Goal: Task Accomplishment & Management: Manage account settings

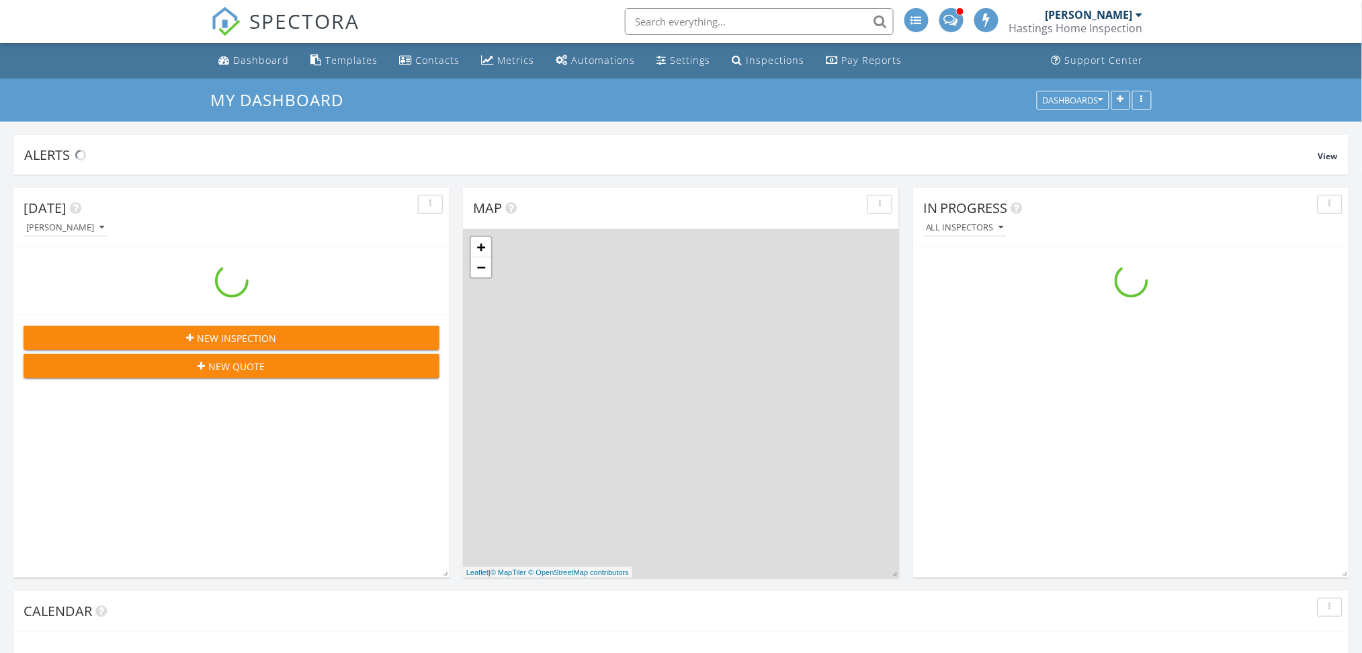
scroll to position [1250, 1390]
click at [955, 22] on span at bounding box center [951, 19] width 14 height 12
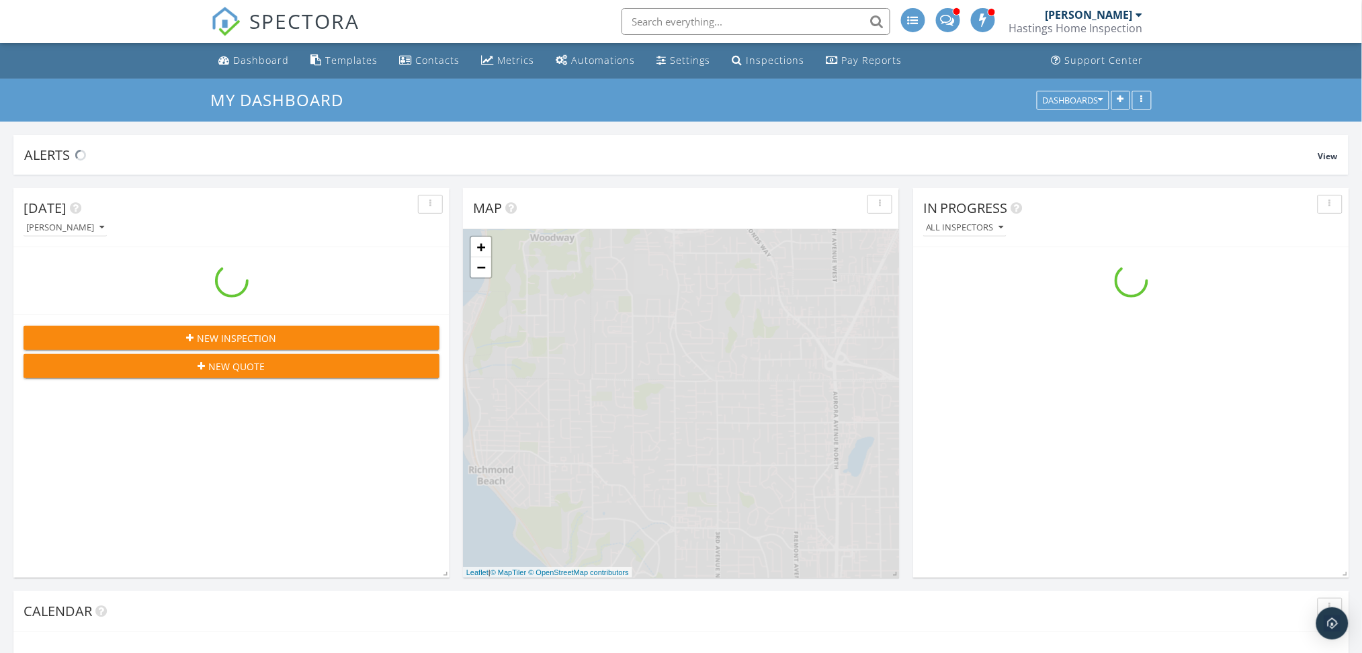
scroll to position [1250, 1390]
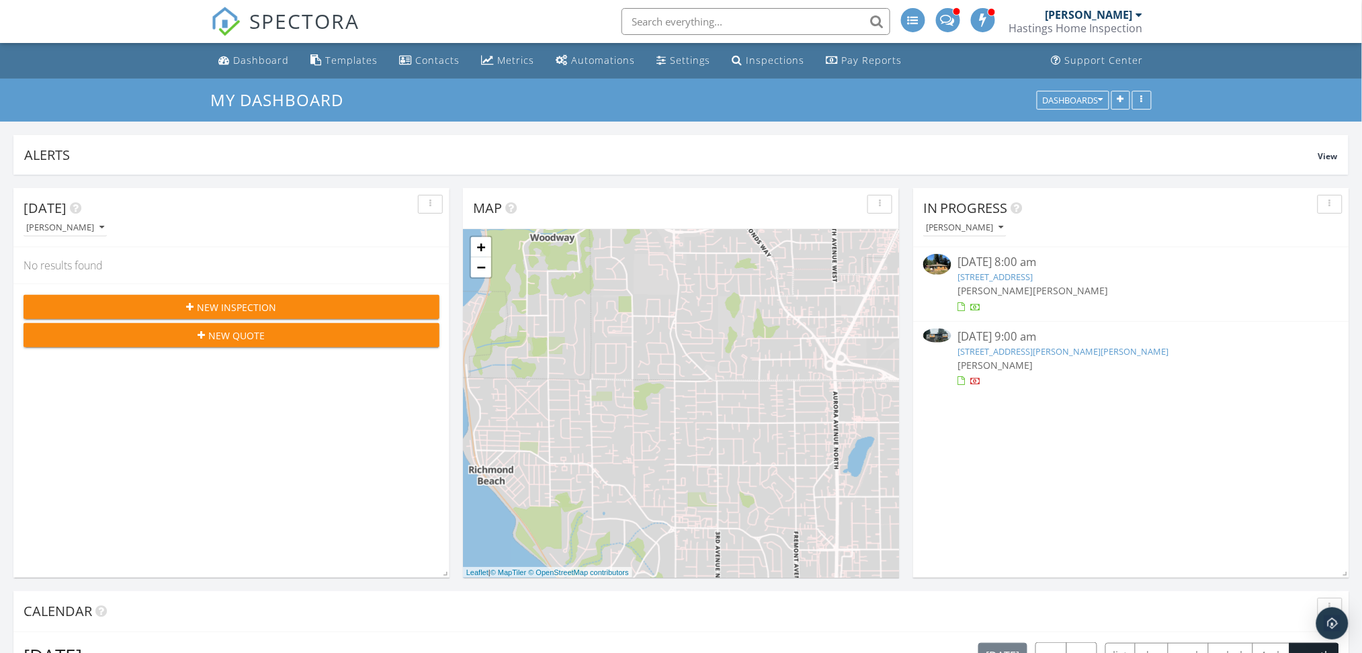
click at [949, 24] on span at bounding box center [947, 19] width 14 height 12
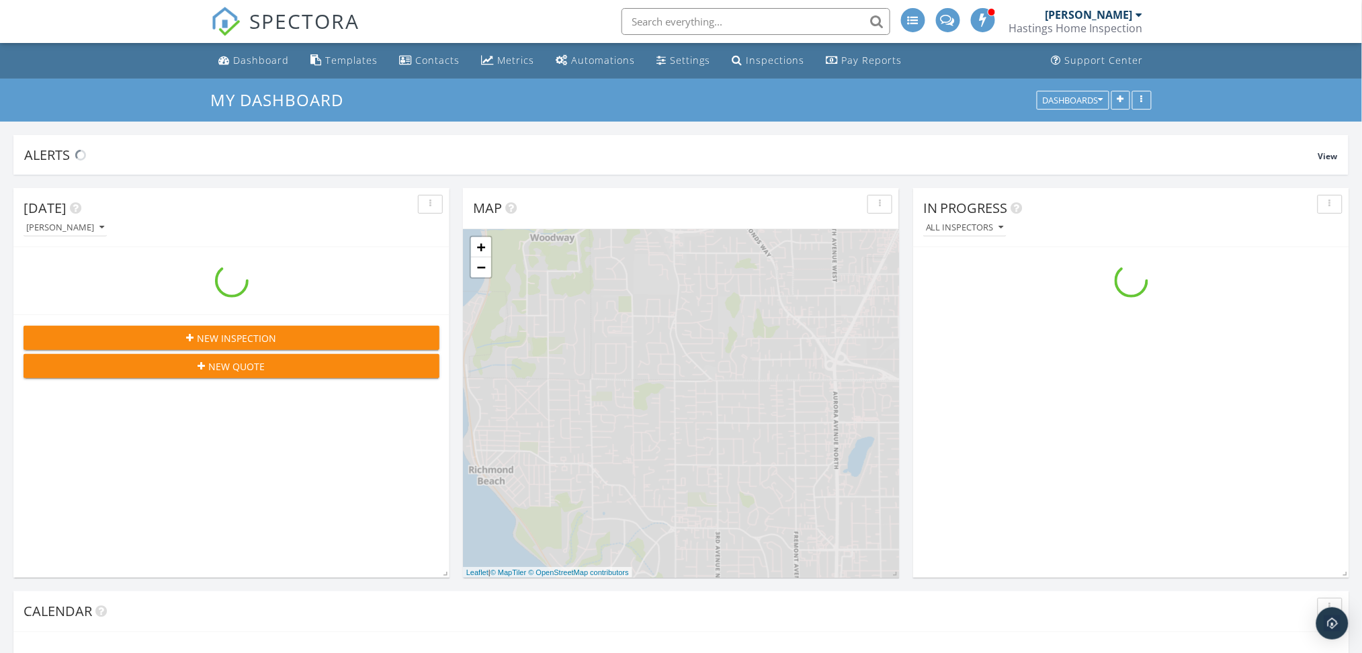
scroll to position [1250, 1390]
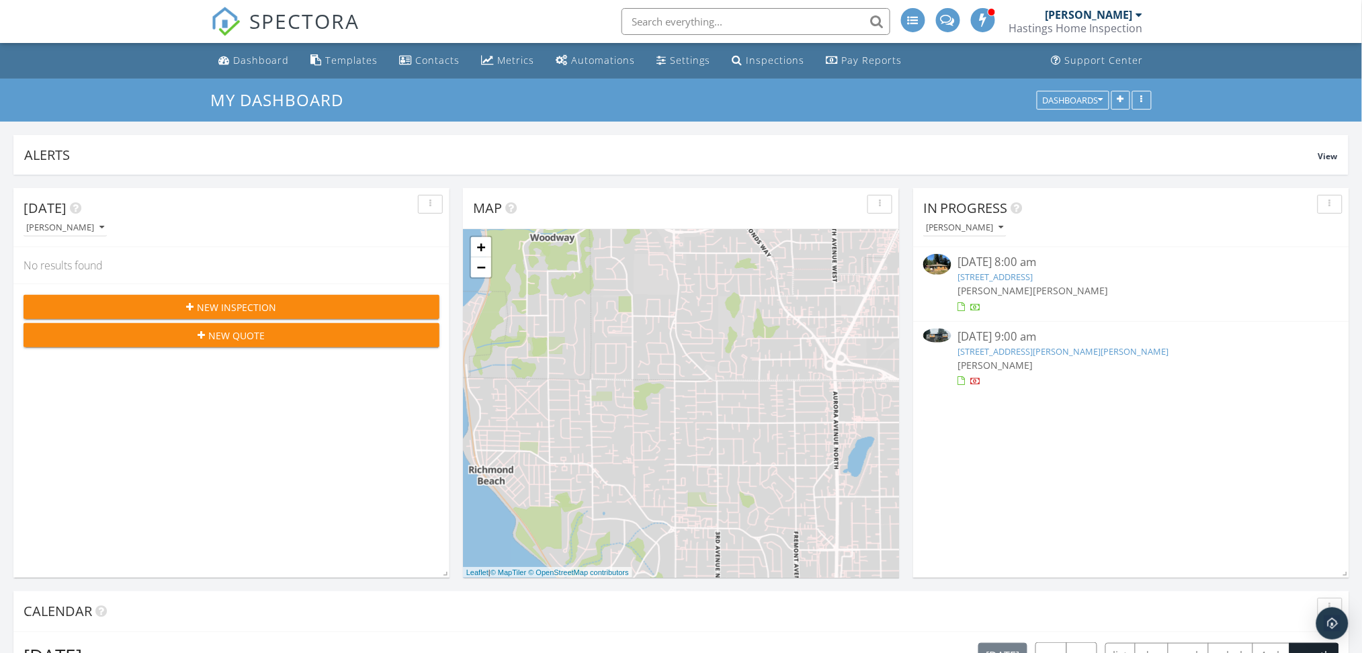
click at [994, 349] on link "[STREET_ADDRESS][PERSON_NAME][PERSON_NAME]" at bounding box center [1063, 351] width 211 height 12
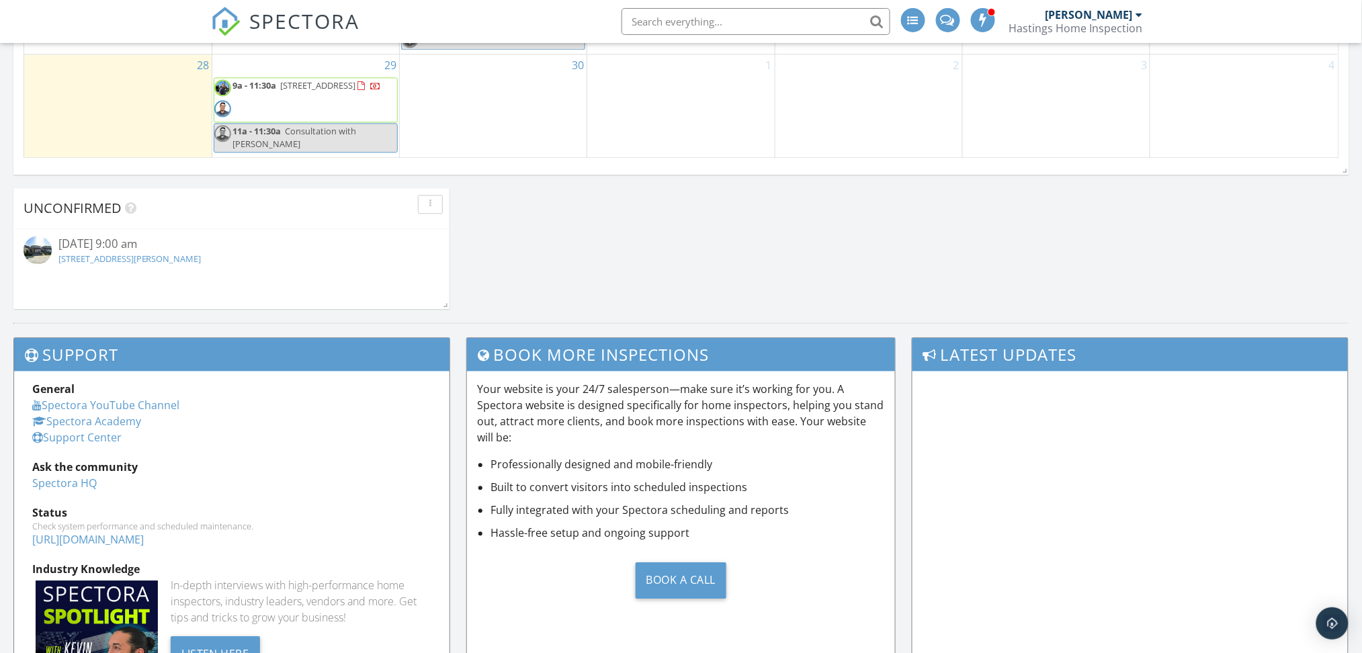
scroll to position [806, 0]
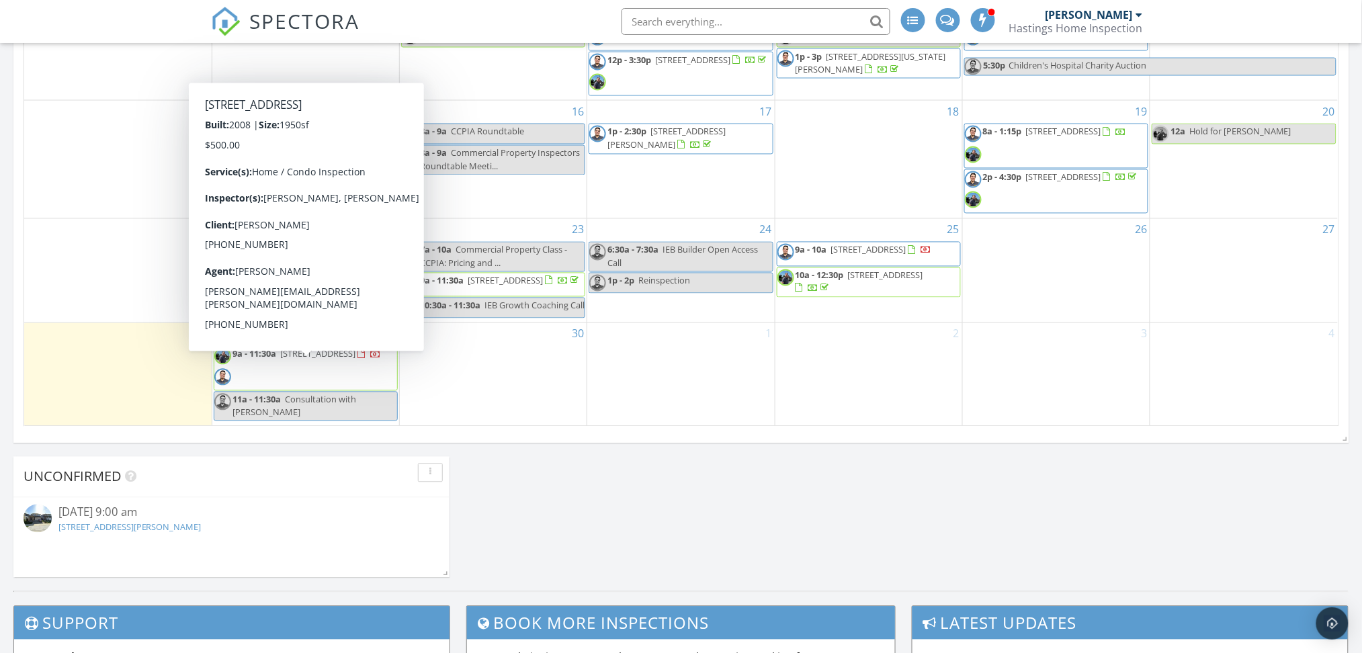
click at [261, 360] on span "9a - 11:30a" at bounding box center [254, 354] width 44 height 12
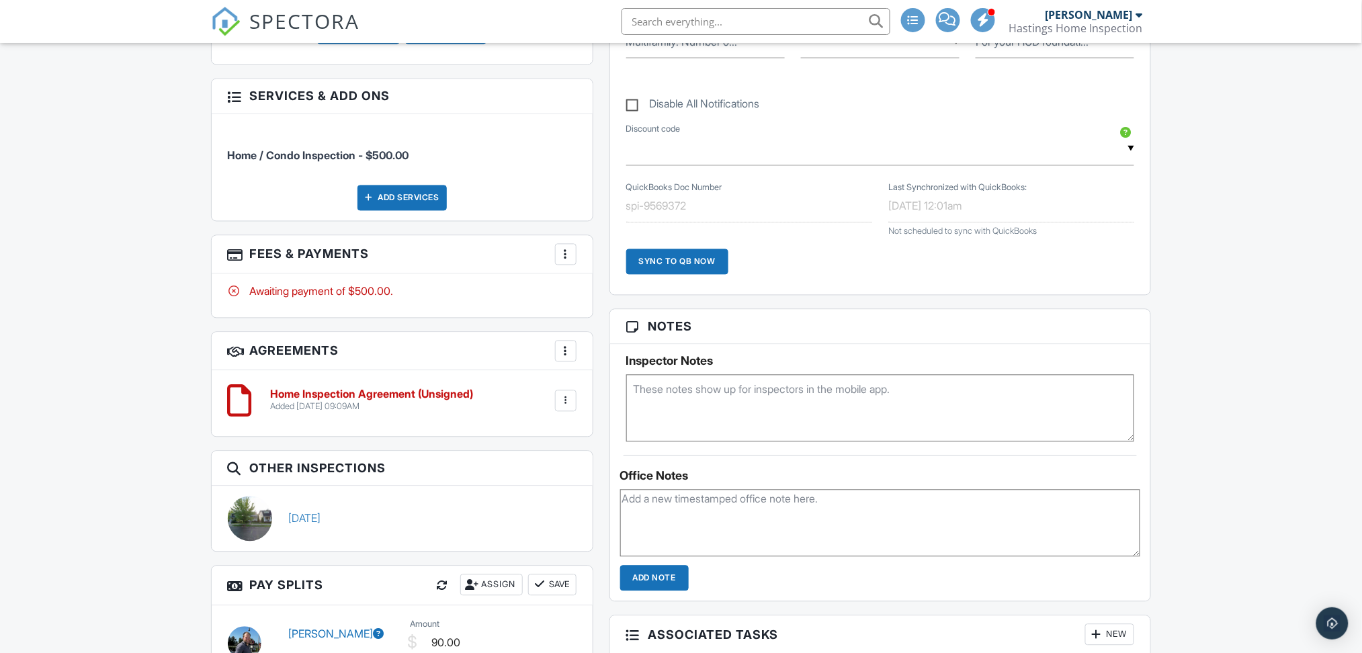
scroll to position [895, 0]
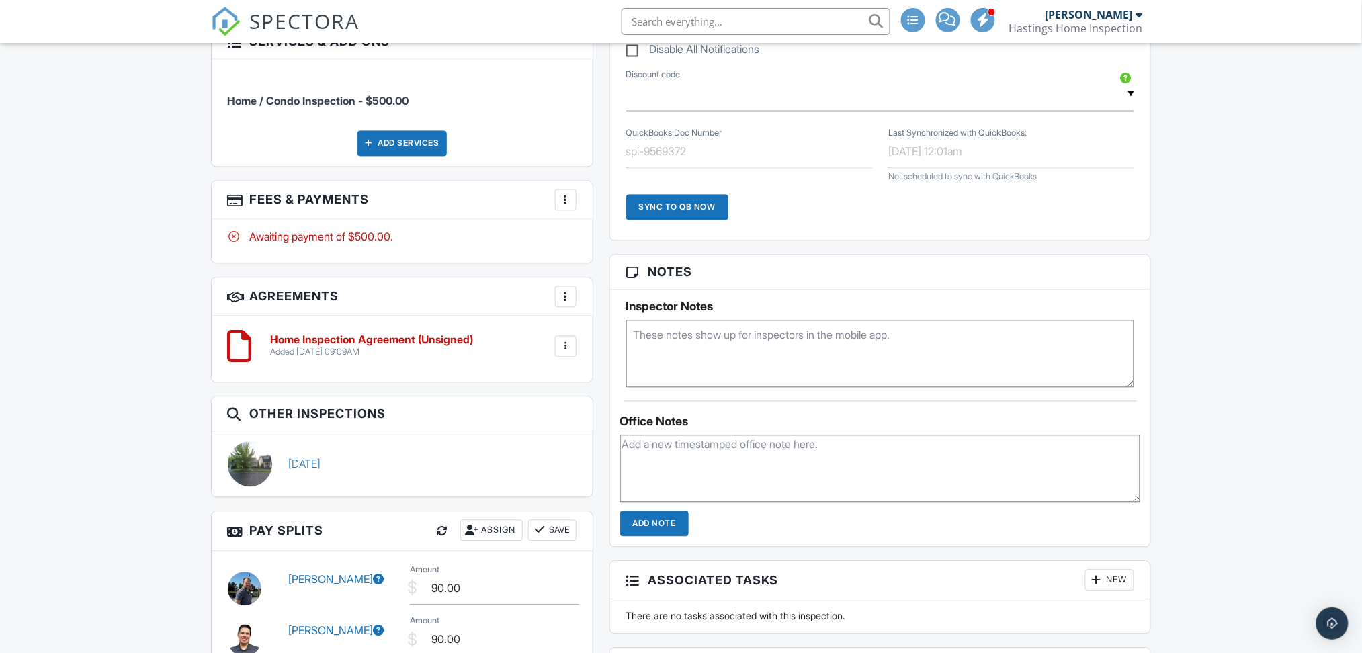
click at [724, 355] on textarea at bounding box center [880, 353] width 509 height 67
type textarea "c"
type textarea "C"
type textarea "A"
paste textarea "6543"
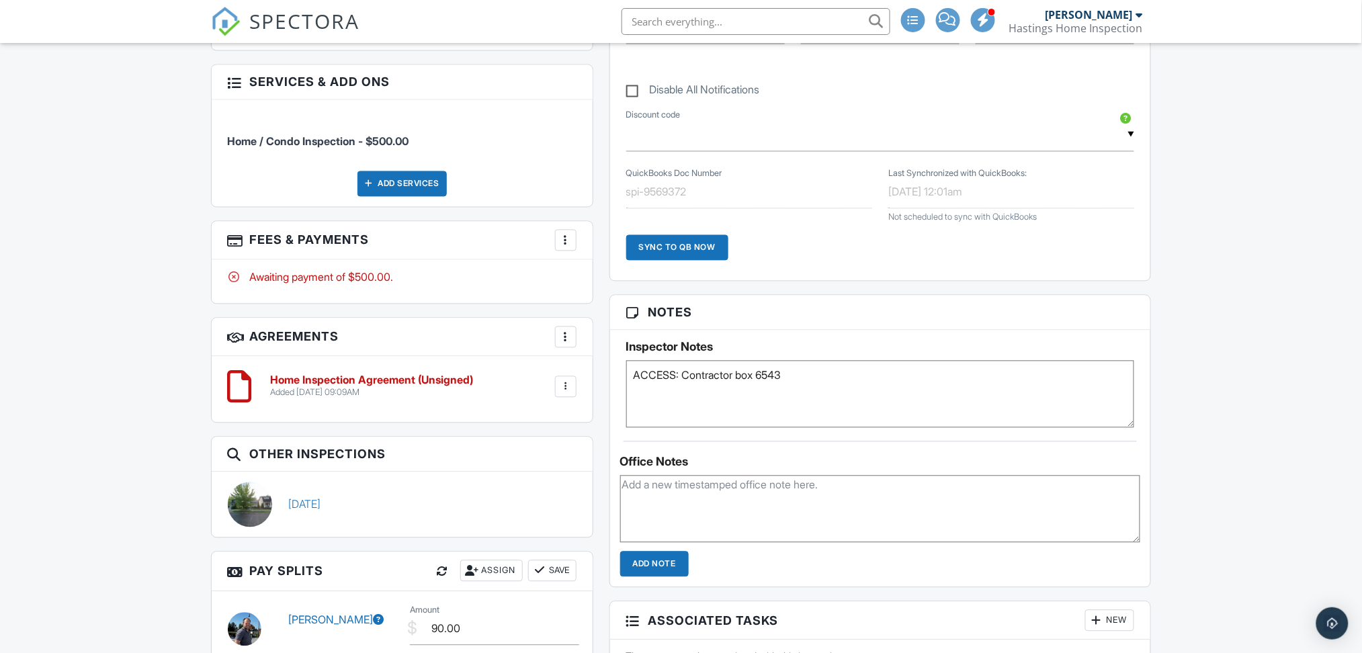
scroll to position [806, 0]
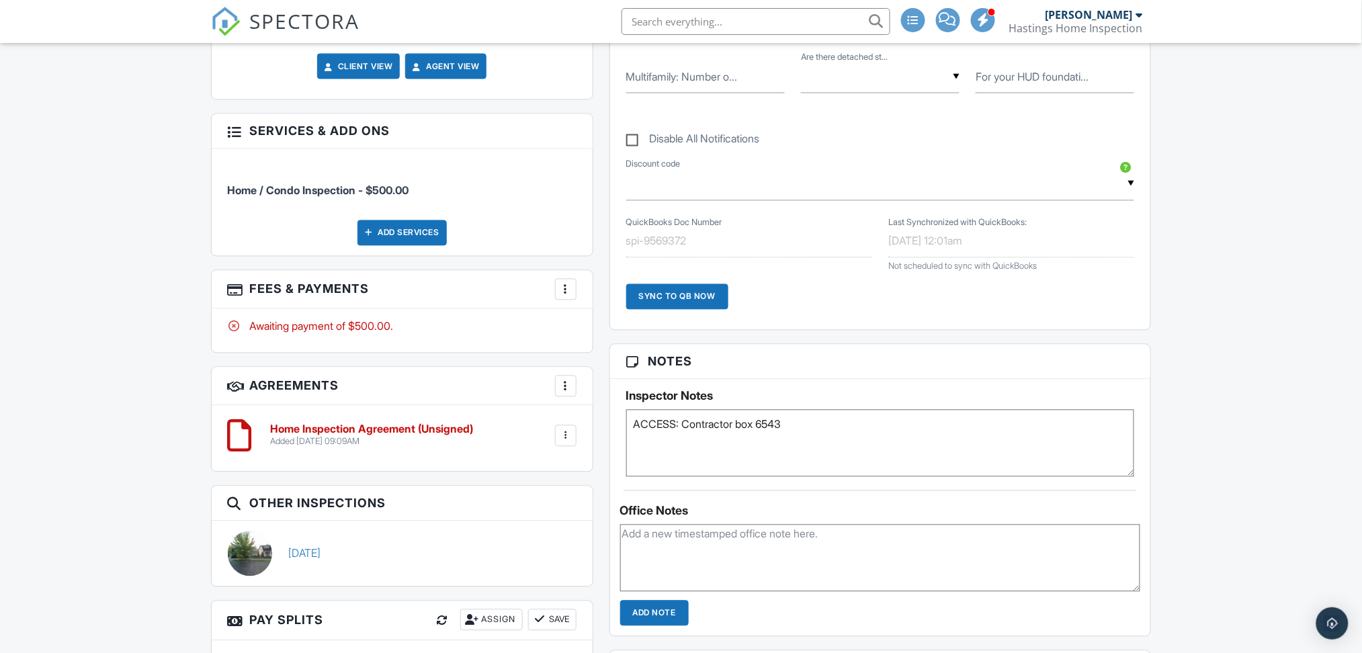
click at [764, 425] on textarea "ACCESS: Contractor box 6543" at bounding box center [880, 443] width 509 height 67
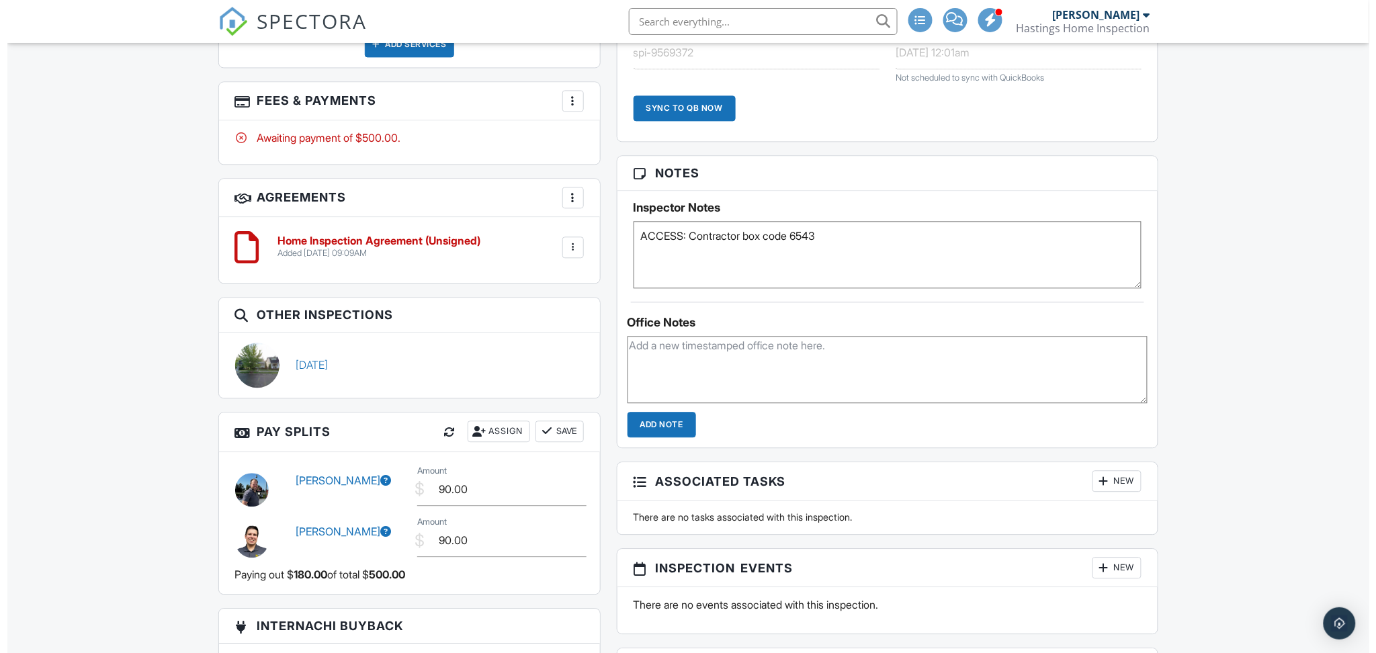
scroll to position [1254, 0]
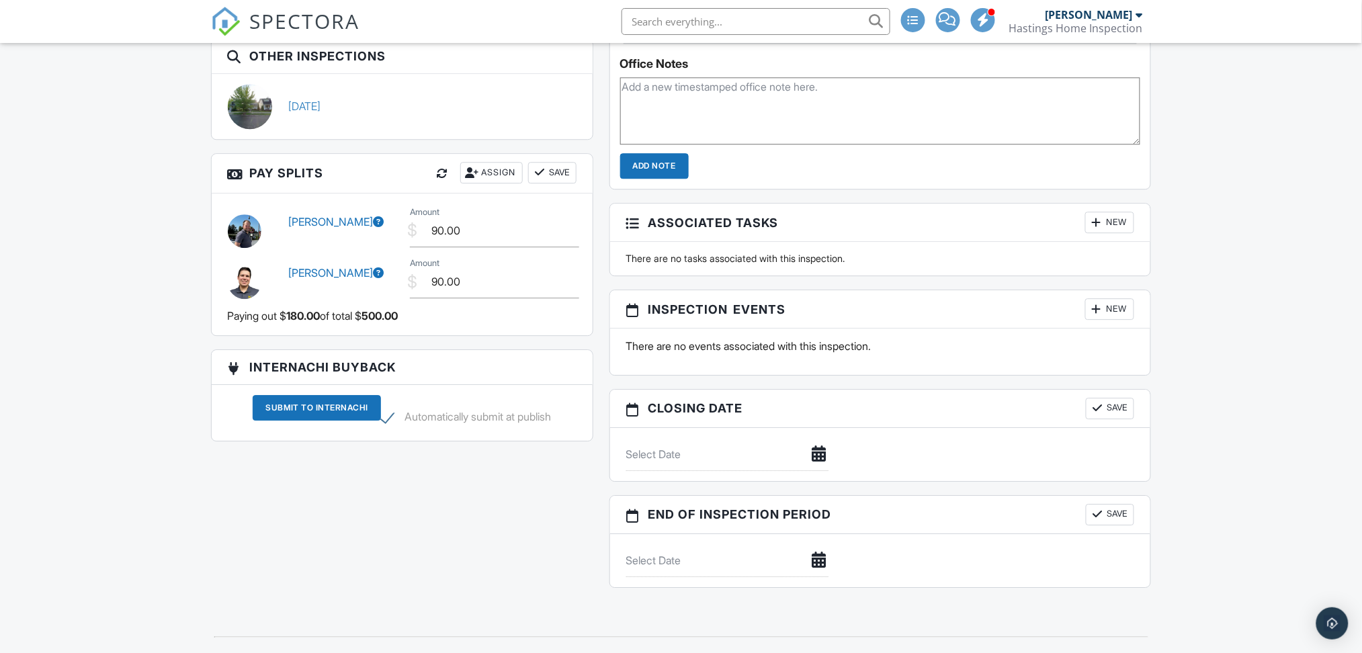
type textarea "ACCESS: Contractor box code 6543"
click at [484, 162] on div "Assign" at bounding box center [491, 172] width 62 height 21
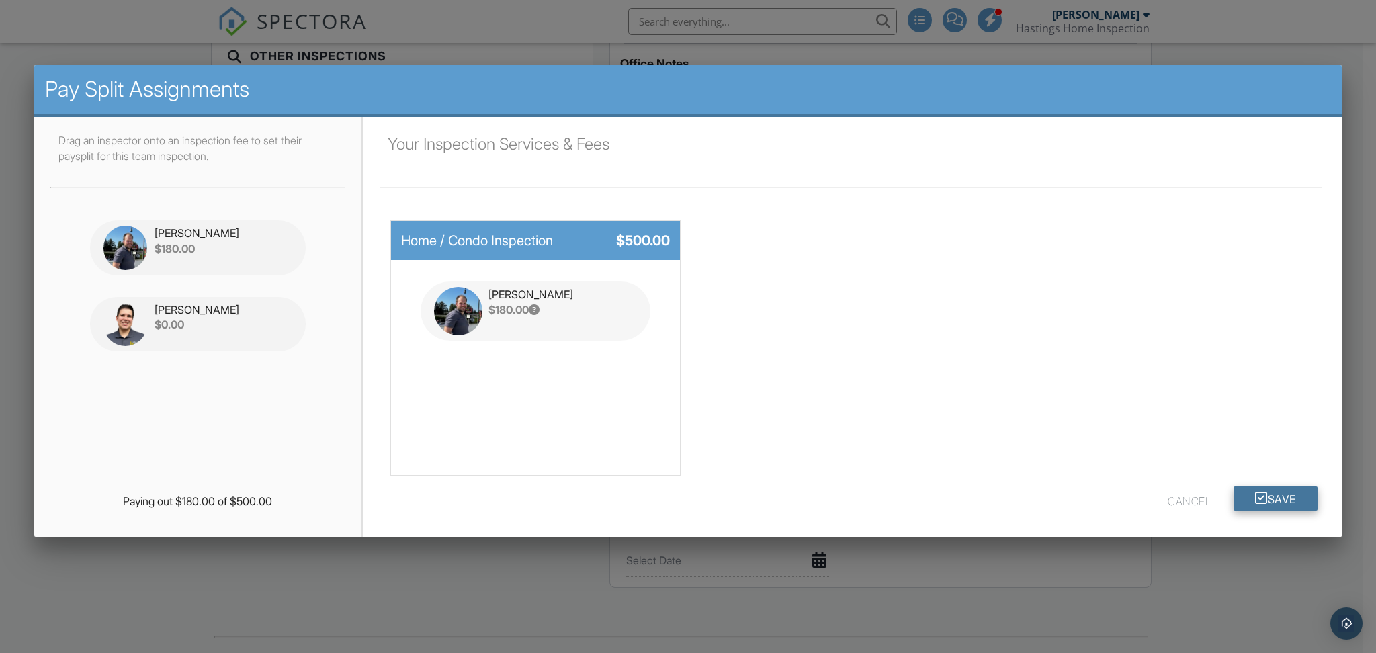
click at [1279, 506] on button "Save" at bounding box center [1275, 498] width 84 height 24
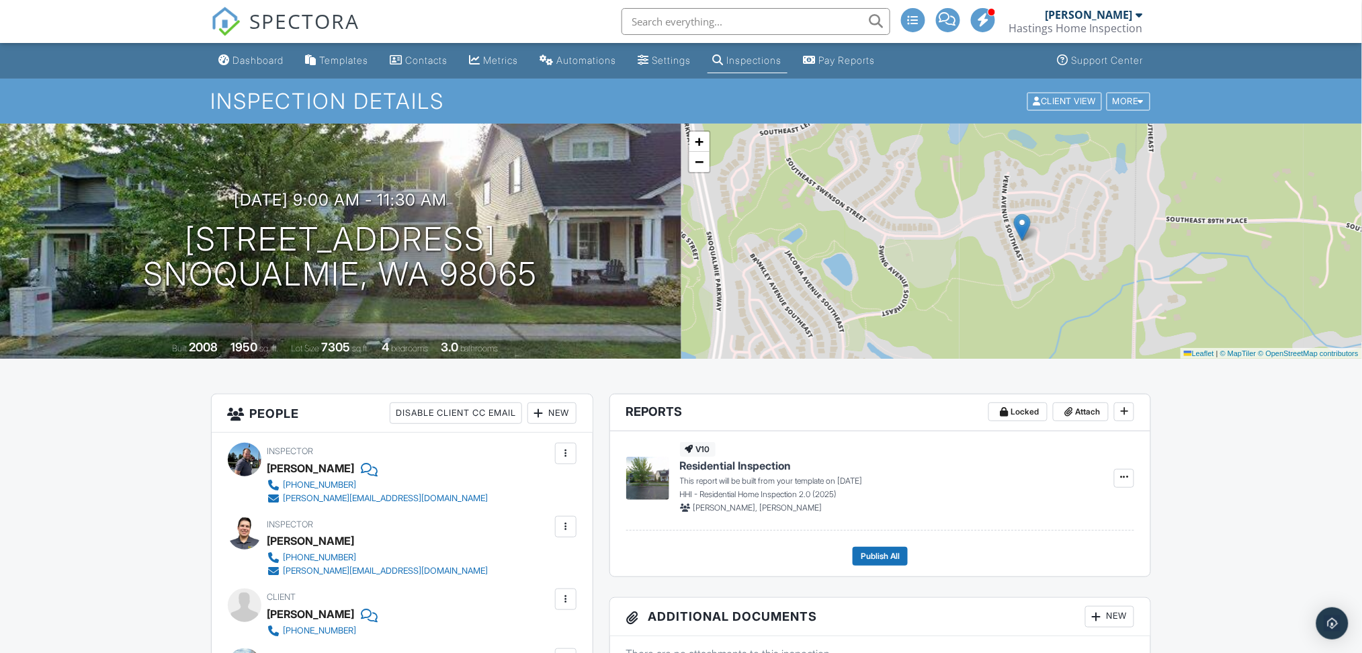
click at [398, 161] on div "[DATE] 9:00 am - 11:30 am [STREET_ADDRESS] Snoqualmie, WA 98065 Built 2008 1950…" at bounding box center [340, 241] width 681 height 235
drag, startPoint x: 24, startPoint y: 645, endPoint x: 20, endPoint y: 654, distance: 9.4
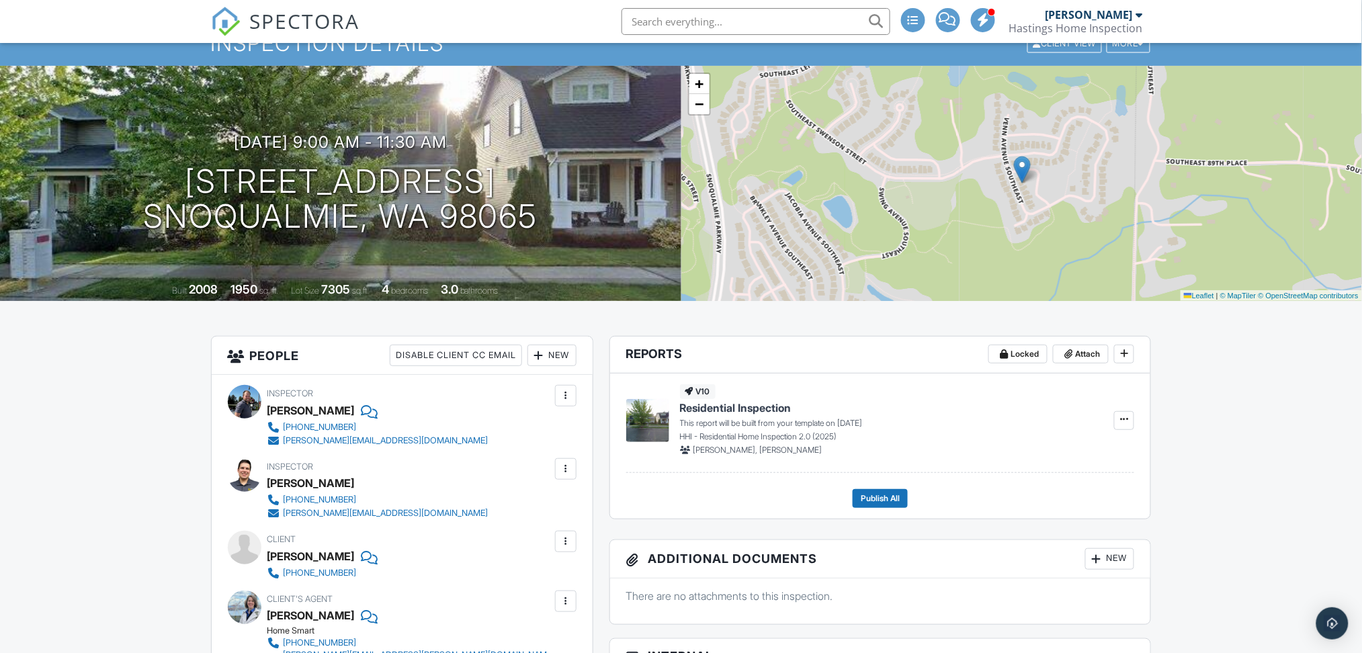
scroll to position [89, 0]
